Goal: Navigation & Orientation: Find specific page/section

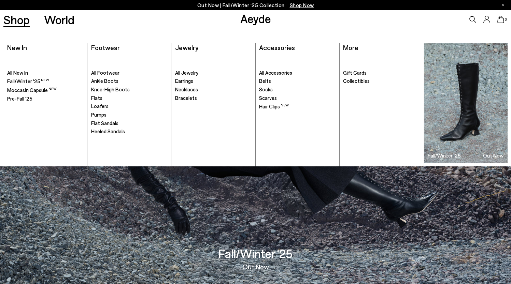
click at [189, 89] on span "Necklaces" at bounding box center [186, 89] width 23 height 6
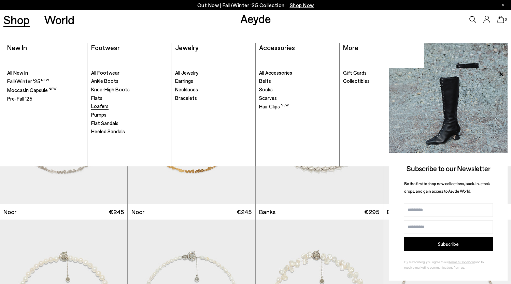
click at [96, 104] on span "Loafers" at bounding box center [99, 106] width 17 height 6
